Goal: Find specific page/section: Find specific page/section

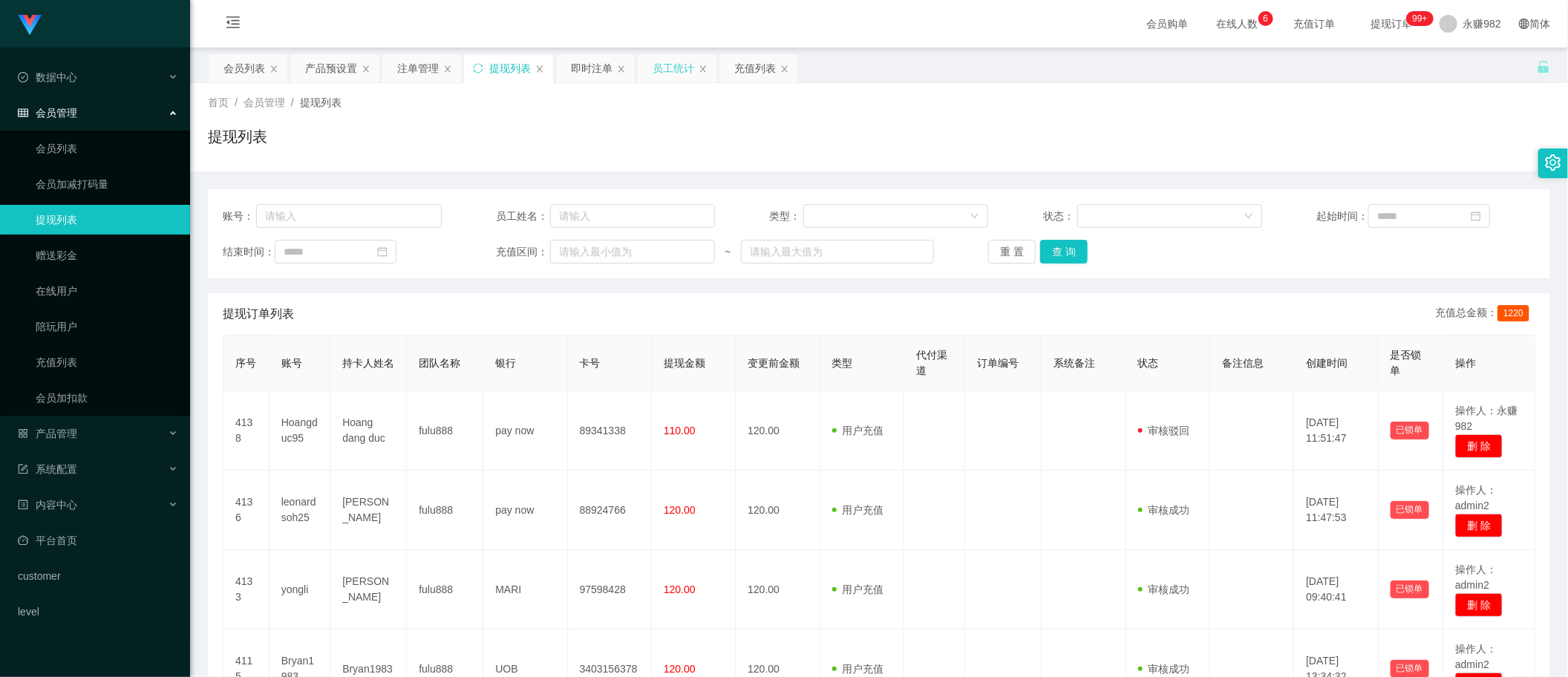
click at [659, 72] on div "员工统计" at bounding box center [673, 68] width 41 height 28
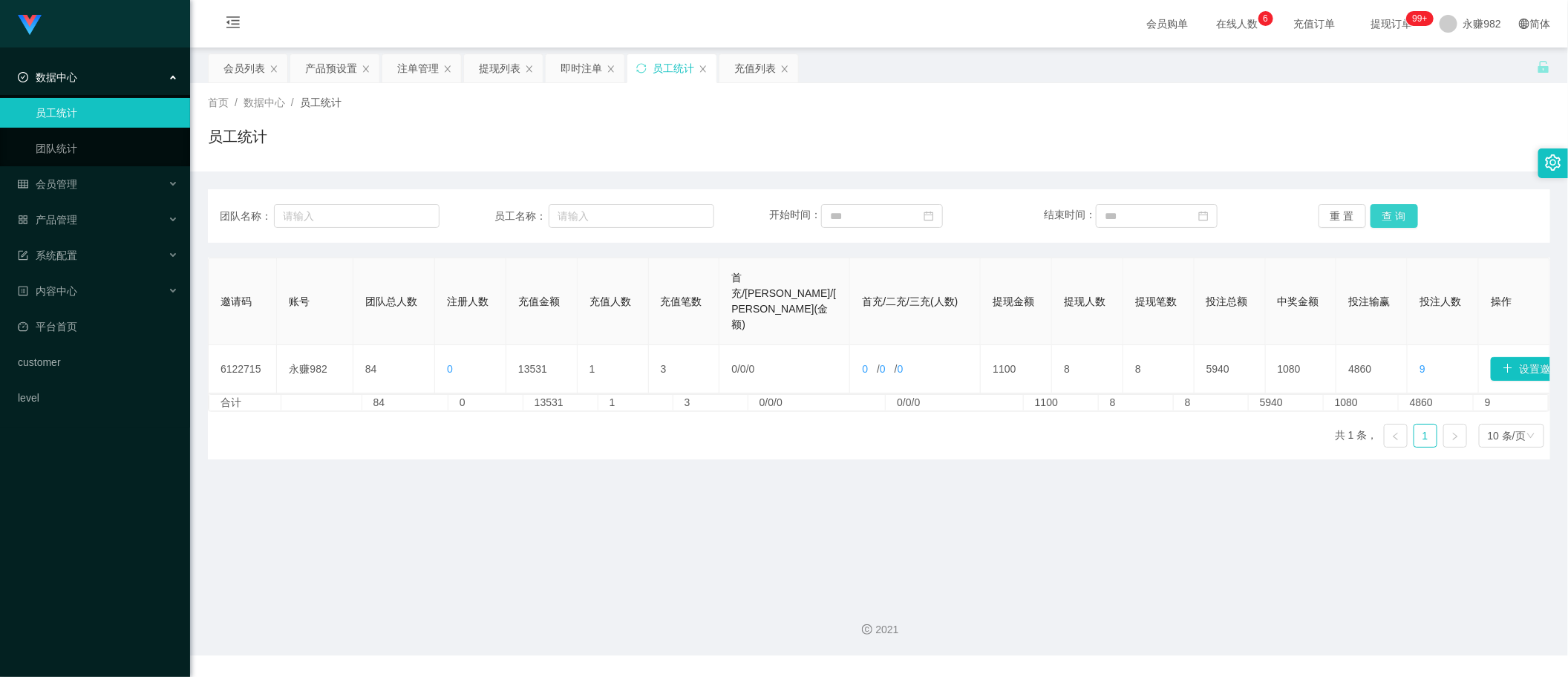
click at [1385, 213] on button "查 询" at bounding box center [1394, 216] width 47 height 24
